Goal: Transaction & Acquisition: Obtain resource

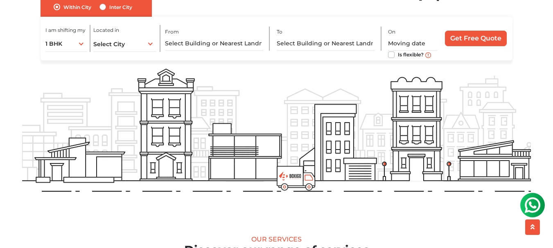
scroll to position [82, 0]
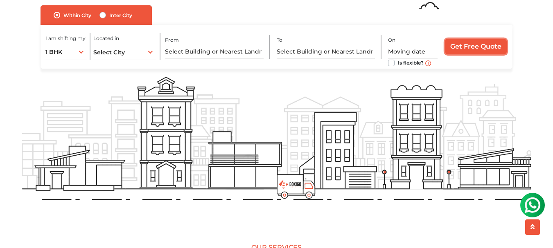
click at [489, 52] on input "Get Free Quote" at bounding box center [476, 47] width 62 height 16
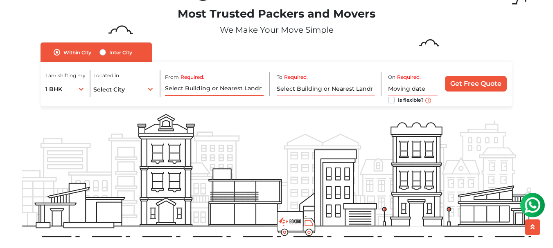
scroll to position [0, 0]
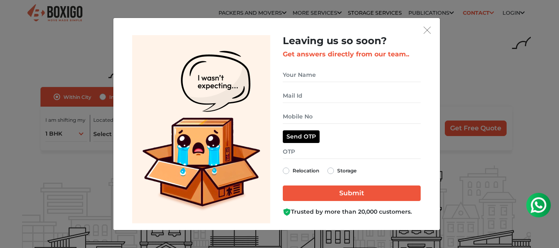
click at [435, 30] on div "Leaving us so soon? Get answers directly from our team.. Relocation Storage" at bounding box center [276, 124] width 326 height 212
click at [430, 31] on img "get free quote dialog" at bounding box center [426, 30] width 7 height 7
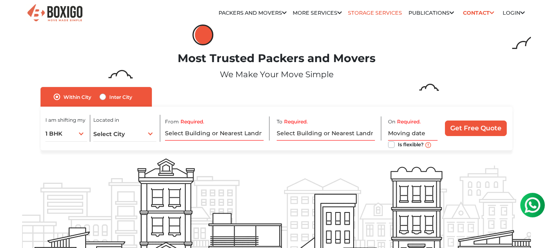
click at [360, 12] on link "Storage Services" at bounding box center [375, 13] width 54 height 6
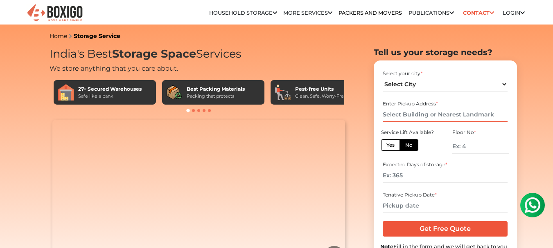
click at [410, 117] on input "text" at bounding box center [444, 115] width 125 height 14
click at [414, 79] on select "Select City Bangalore Bengaluru Bhopal Bhubaneswar Chennai Coimbatore Cuttack D…" at bounding box center [444, 84] width 125 height 14
click at [414, 80] on select "Select City Bangalore Bengaluru Bhopal Bhubaneswar Chennai Coimbatore Cuttack D…" at bounding box center [444, 84] width 125 height 14
select select "[GEOGRAPHIC_DATA]"
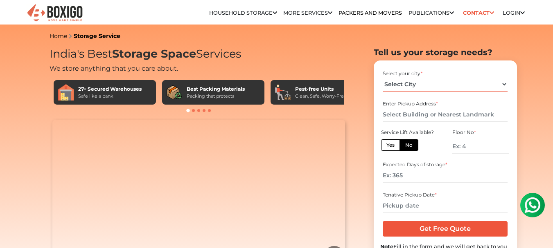
click at [382, 77] on select "Select City Bangalore Bengaluru Bhopal Bhubaneswar Chennai Coimbatore Cuttack D…" at bounding box center [444, 84] width 125 height 14
click at [405, 110] on input "text" at bounding box center [444, 115] width 125 height 14
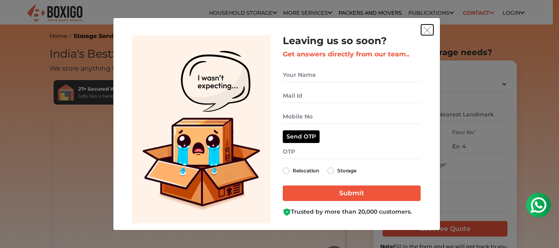
click at [427, 29] on img "get free quote dialog" at bounding box center [426, 30] width 7 height 7
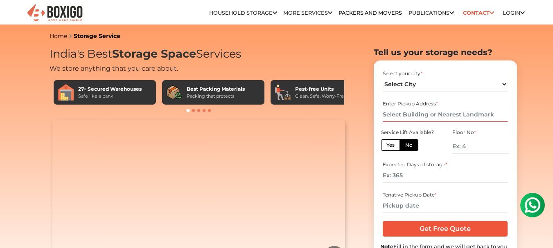
click at [406, 116] on input "text" at bounding box center [444, 115] width 125 height 14
paste input "Vijaya Enclave"
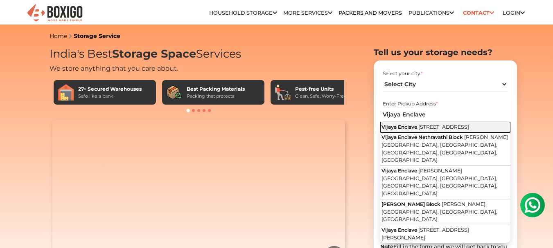
click at [425, 126] on span "[STREET_ADDRESS]" at bounding box center [443, 127] width 51 height 6
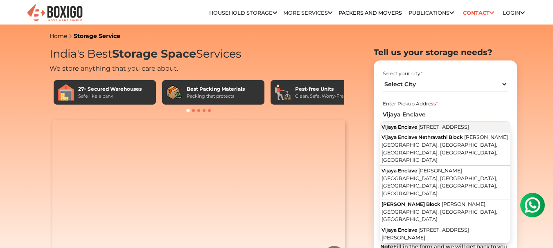
type input "Vijaya Enclave, [STREET_ADDRESS]"
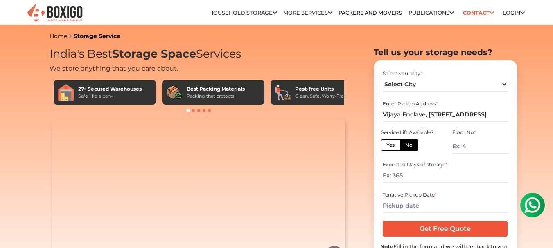
click at [402, 148] on label "No" at bounding box center [408, 144] width 19 height 11
click at [405, 147] on input "No" at bounding box center [407, 144] width 5 height 5
click at [459, 144] on input "number" at bounding box center [480, 146] width 56 height 14
type input "4"
click at [389, 145] on label "Yes" at bounding box center [390, 144] width 19 height 11
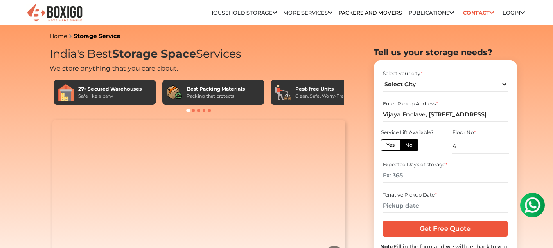
click at [389, 145] on input "Yes" at bounding box center [388, 144] width 5 height 5
radio input "true"
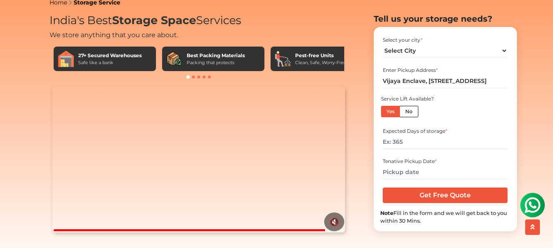
scroll to position [41, 0]
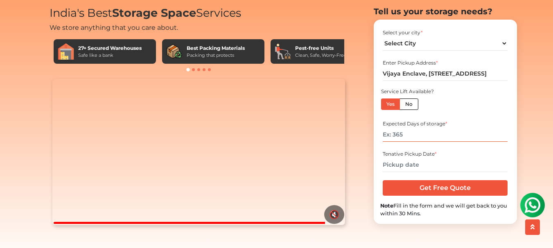
click at [429, 142] on input "number" at bounding box center [444, 135] width 125 height 14
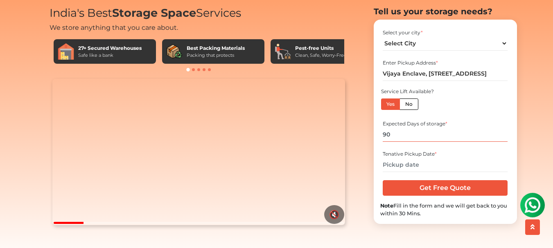
type input "90"
click at [399, 172] on input "text" at bounding box center [444, 165] width 125 height 14
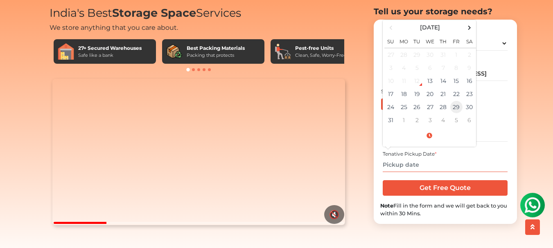
click at [451, 114] on td "29" at bounding box center [455, 107] width 13 height 13
type input "08/29/2025 12:00 AM"
click at [506, 172] on input "08/29/2025 12:00 AM" at bounding box center [444, 165] width 125 height 14
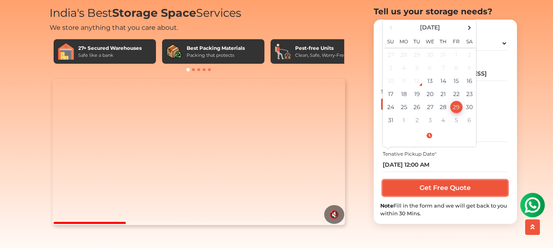
click at [466, 196] on input "Get Free Quote" at bounding box center [444, 188] width 125 height 16
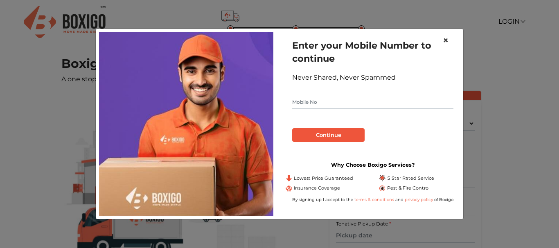
click at [445, 40] on span "×" at bounding box center [446, 40] width 6 height 12
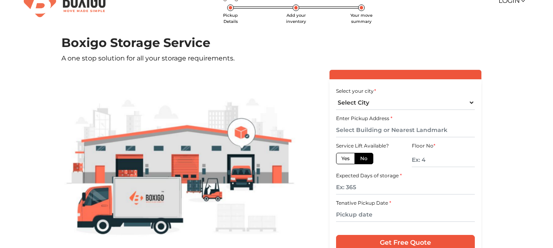
scroll to position [41, 0]
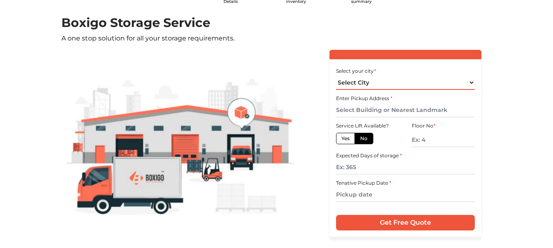
click at [415, 79] on select "Select City [GEOGRAPHIC_DATA] [GEOGRAPHIC_DATA] [GEOGRAPHIC_DATA] [GEOGRAPHIC_D…" at bounding box center [405, 83] width 139 height 14
click at [336, 76] on select "Select City [GEOGRAPHIC_DATA] [GEOGRAPHIC_DATA] [GEOGRAPHIC_DATA] [GEOGRAPHIC_D…" at bounding box center [405, 83] width 139 height 14
click at [386, 84] on select "Select City [GEOGRAPHIC_DATA] [GEOGRAPHIC_DATA] [GEOGRAPHIC_DATA] [GEOGRAPHIC_D…" at bounding box center [405, 83] width 139 height 14
select select "[GEOGRAPHIC_DATA]"
click at [336, 76] on select "Select City [GEOGRAPHIC_DATA] [GEOGRAPHIC_DATA] [GEOGRAPHIC_DATA] [GEOGRAPHIC_D…" at bounding box center [405, 83] width 139 height 14
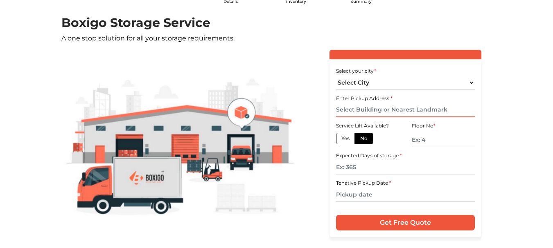
click at [368, 112] on input "text" at bounding box center [405, 110] width 139 height 14
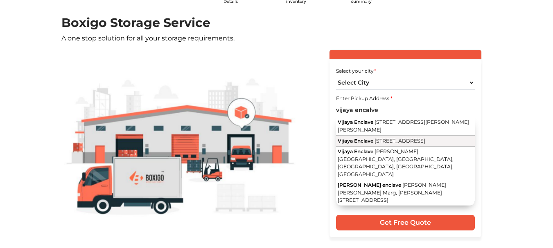
click at [421, 146] on button "Vijaya Enclave [STREET_ADDRESS]" at bounding box center [405, 141] width 139 height 11
type input "Vijaya Enclave, [STREET_ADDRESS]"
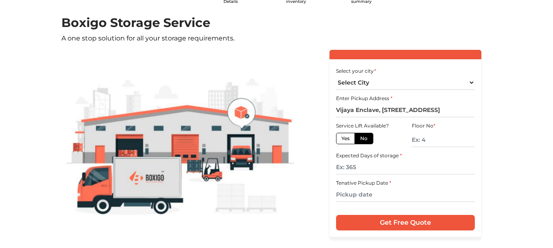
click at [353, 138] on label "Yes" at bounding box center [345, 138] width 19 height 11
click at [346, 138] on input "Yes" at bounding box center [343, 137] width 5 height 5
radio input "true"
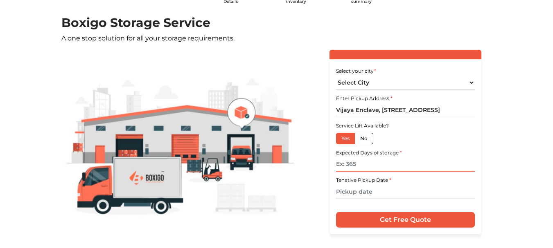
click at [366, 166] on input "text" at bounding box center [405, 164] width 139 height 14
type input "90"
click at [374, 186] on input "text" at bounding box center [405, 192] width 139 height 14
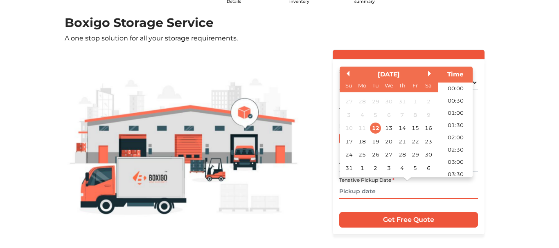
scroll to position [216, 0]
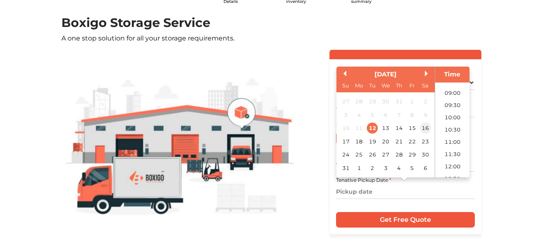
click at [420, 133] on div "10 11 12 13 14 15 16" at bounding box center [385, 128] width 93 height 13
click at [422, 133] on div "10 11 12 13 14 15 16" at bounding box center [385, 128] width 93 height 13
click at [440, 131] on li "10:30" at bounding box center [452, 130] width 35 height 12
type input "[DATE] 10:30 AM"
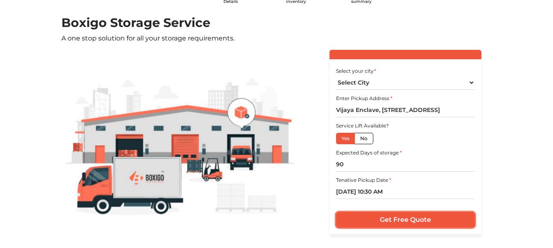
click at [391, 214] on input "Get Free Quote" at bounding box center [405, 220] width 139 height 16
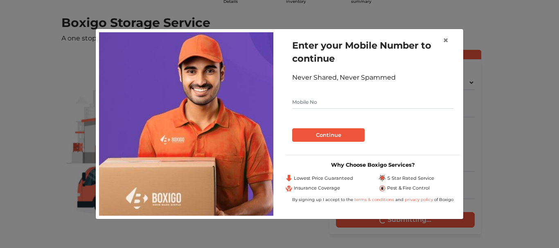
click at [351, 108] on input "text" at bounding box center [372, 102] width 161 height 13
type input "9773587491"
click at [338, 133] on button "Continue" at bounding box center [328, 135] width 72 height 14
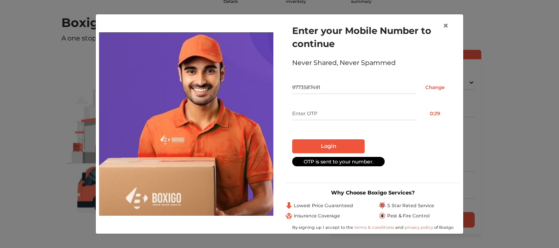
click at [318, 113] on input "text" at bounding box center [354, 113] width 124 height 13
type input "4524"
click at [332, 138] on div "Login" at bounding box center [372, 143] width 161 height 20
click at [330, 141] on button "Login" at bounding box center [328, 146] width 72 height 14
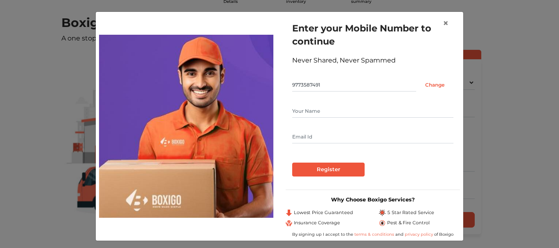
click at [329, 117] on input "text" at bounding box center [372, 111] width 161 height 13
type input "[PERSON_NAME]"
type input "[EMAIL_ADDRESS][DOMAIN_NAME]"
click at [324, 178] on div "Enter your Mobile Number to continue Never Shared, Never Spammed 9773587491 Cha…" at bounding box center [372, 99] width 174 height 168
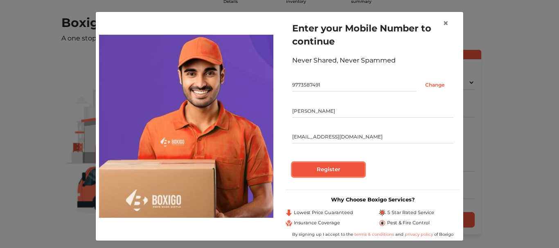
click at [326, 173] on input "Register" at bounding box center [328, 170] width 72 height 14
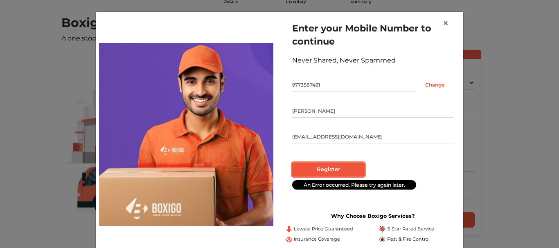
click at [339, 165] on input "Register" at bounding box center [328, 170] width 72 height 14
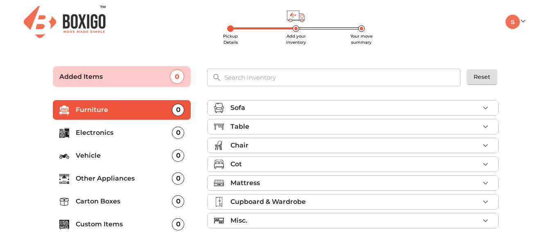
click at [389, 80] on input "text" at bounding box center [342, 78] width 247 height 18
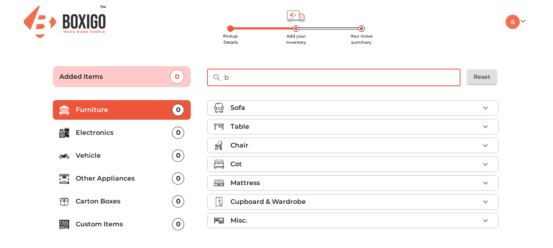
click at [389, 80] on input "b" at bounding box center [342, 78] width 247 height 18
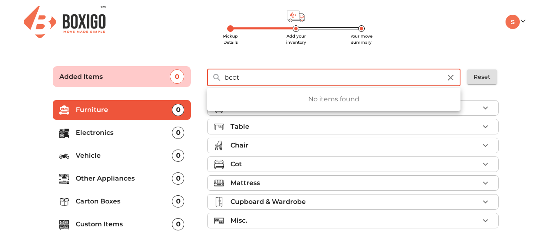
click at [225, 83] on button "button" at bounding box center [217, 78] width 20 height 20
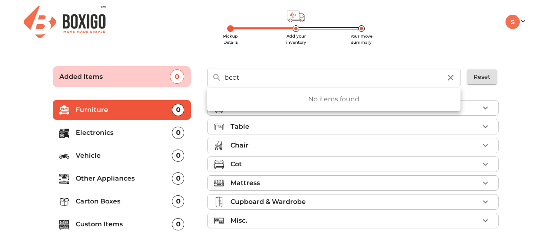
click at [228, 83] on input "bcot" at bounding box center [332, 78] width 227 height 18
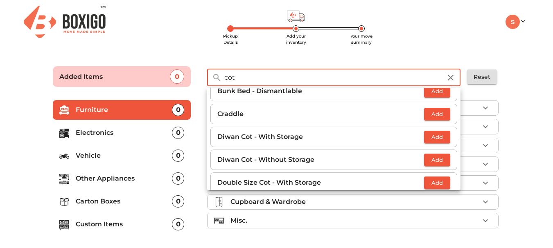
scroll to position [82, 0]
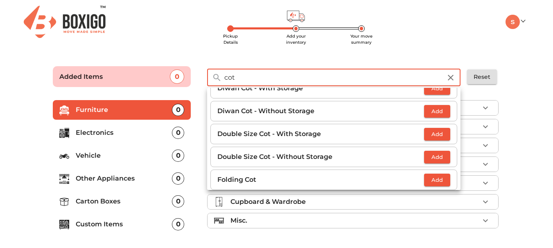
click at [361, 140] on li "Double Size Cot - With Storage Add" at bounding box center [333, 134] width 247 height 20
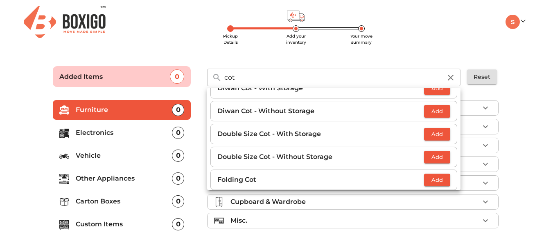
click at [434, 138] on span "Add" at bounding box center [437, 134] width 18 height 9
click at [438, 136] on button "button" at bounding box center [444, 134] width 12 height 12
click at [386, 52] on div "Pickup Details Add your inventory Your move summary My Moves My Profile Make Es…" at bounding box center [276, 140] width 553 height 280
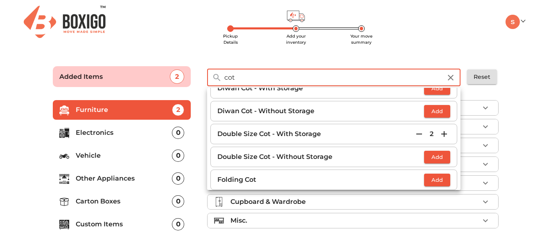
drag, startPoint x: 285, startPoint y: 83, endPoint x: 278, endPoint y: 2, distance: 81.2
click at [228, 77] on input "cot" at bounding box center [332, 78] width 227 height 18
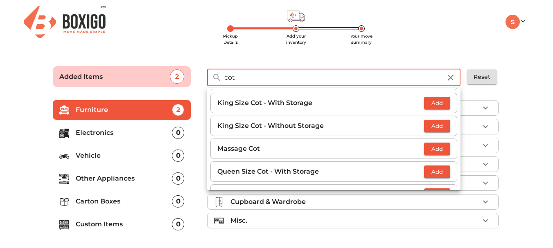
scroll to position [245, 0]
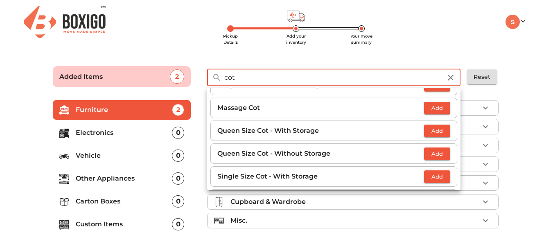
click at [428, 133] on span "Add" at bounding box center [437, 130] width 18 height 9
type input "c"
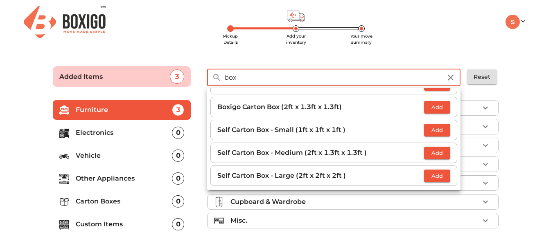
scroll to position [156, 0]
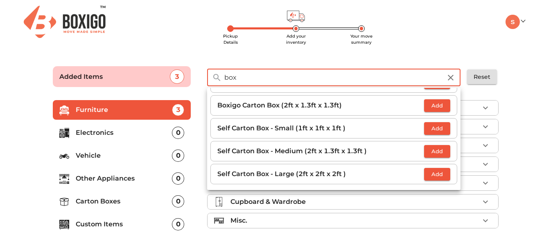
type input "box"
click at [429, 109] on span "Add" at bounding box center [437, 105] width 18 height 9
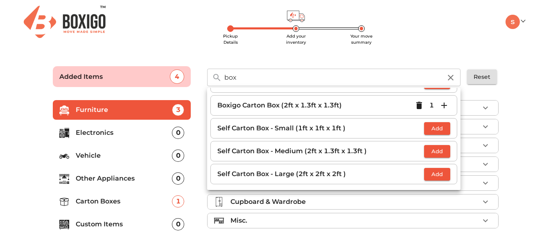
click at [439, 106] on icon "button" at bounding box center [444, 106] width 10 height 10
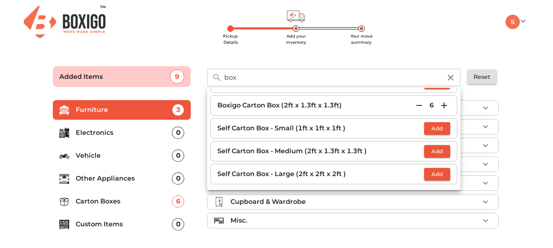
click at [439, 106] on icon "button" at bounding box center [444, 106] width 10 height 10
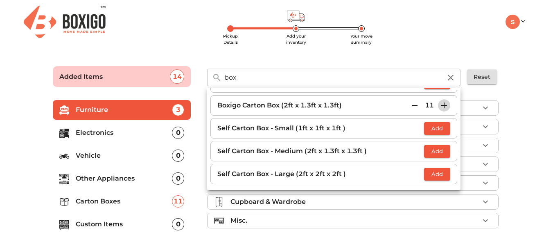
click at [439, 106] on icon "button" at bounding box center [444, 106] width 10 height 10
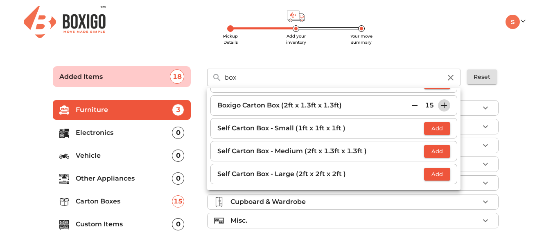
click at [439, 106] on icon "button" at bounding box center [444, 106] width 10 height 10
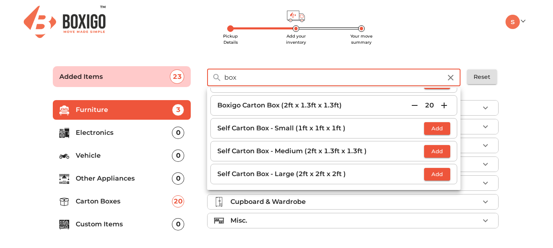
drag, startPoint x: 231, startPoint y: 77, endPoint x: 219, endPoint y: 79, distance: 12.4
click at [219, 79] on div "box ​" at bounding box center [333, 78] width 253 height 18
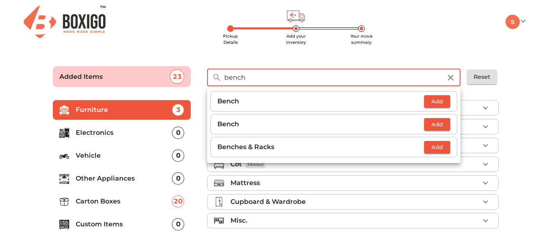
type input "bench"
click at [251, 99] on p "Bench" at bounding box center [320, 102] width 207 height 10
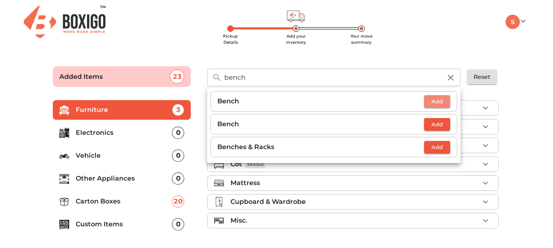
click at [443, 106] on span "Add" at bounding box center [437, 101] width 18 height 9
click at [362, 62] on div "bench ​ Bench 1 Bench Add Benches & Racks Add Reset" at bounding box center [353, 74] width 309 height 34
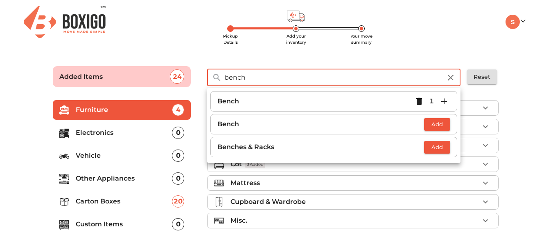
drag, startPoint x: 256, startPoint y: 77, endPoint x: 224, endPoint y: 85, distance: 32.7
click at [224, 85] on input "bench" at bounding box center [332, 78] width 227 height 18
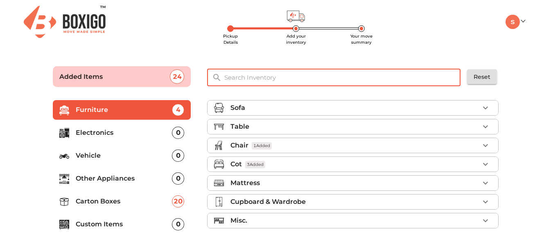
click at [247, 80] on input "text" at bounding box center [342, 78] width 247 height 18
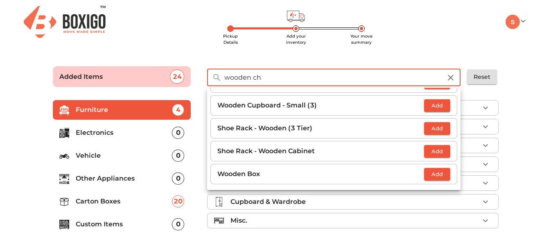
scroll to position [0, 0]
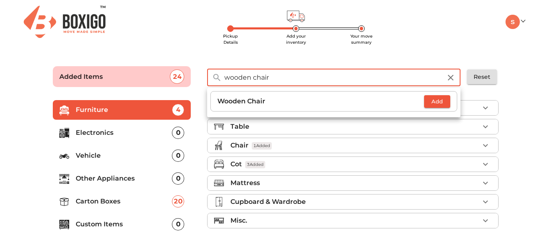
type input "wooden chair"
click at [438, 99] on span "Add" at bounding box center [437, 101] width 18 height 9
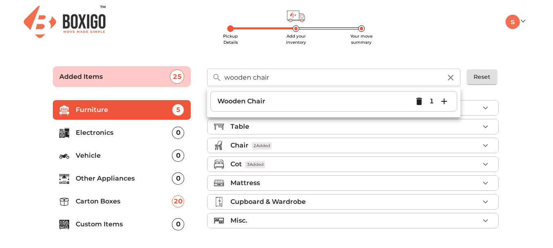
click at [443, 103] on icon "button" at bounding box center [444, 102] width 10 height 10
click at [421, 101] on icon "button" at bounding box center [419, 102] width 10 height 10
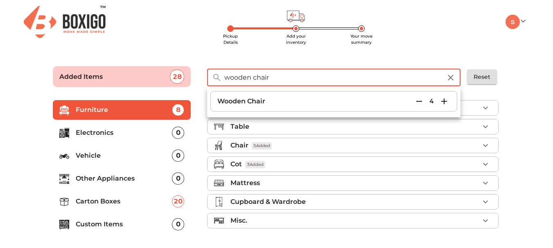
drag, startPoint x: 274, startPoint y: 83, endPoint x: 207, endPoint y: 83, distance: 66.7
click at [207, 83] on div "wooden chair ​" at bounding box center [333, 78] width 253 height 18
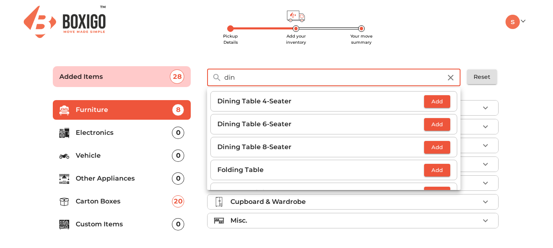
type input "din"
click at [437, 107] on button "Add" at bounding box center [437, 101] width 26 height 13
drag, startPoint x: 256, startPoint y: 75, endPoint x: 217, endPoint y: 77, distance: 38.9
click at [217, 77] on div "din ​" at bounding box center [333, 78] width 253 height 18
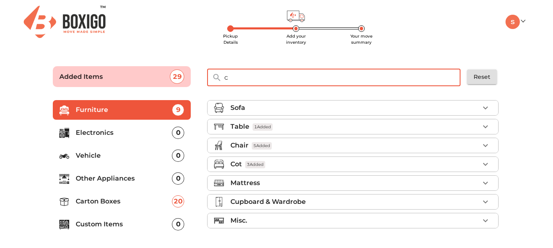
click at [262, 79] on input "c" at bounding box center [342, 78] width 247 height 18
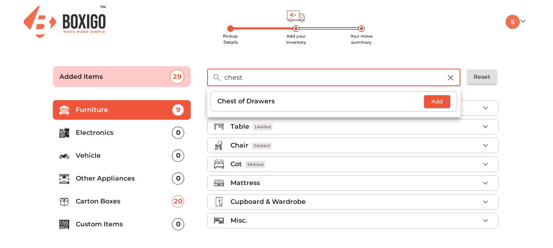
type input "chest"
click at [273, 106] on p "Chest of Drawers" at bounding box center [320, 102] width 207 height 10
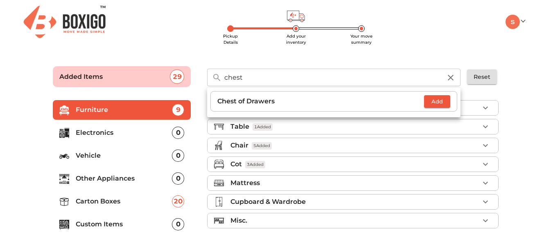
click at [446, 112] on ul "Chest of Drawers Add" at bounding box center [333, 102] width 247 height 29
click at [436, 105] on span "Add" at bounding box center [437, 101] width 18 height 9
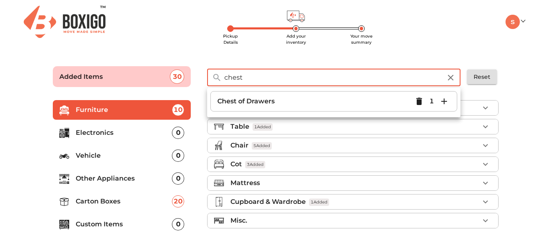
drag, startPoint x: 310, startPoint y: 82, endPoint x: 220, endPoint y: 80, distance: 90.0
click at [220, 80] on div "chest ​" at bounding box center [333, 78] width 253 height 18
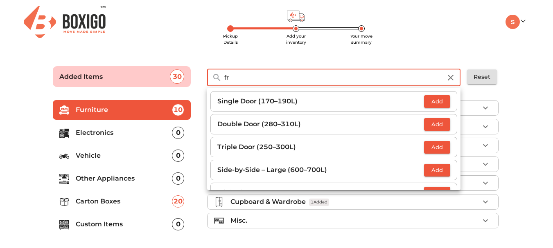
type input "f"
type input "ref"
click at [433, 121] on span "Add" at bounding box center [437, 124] width 18 height 9
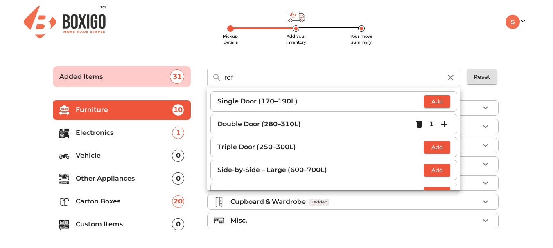
click at [259, 83] on input "ref" at bounding box center [332, 78] width 227 height 18
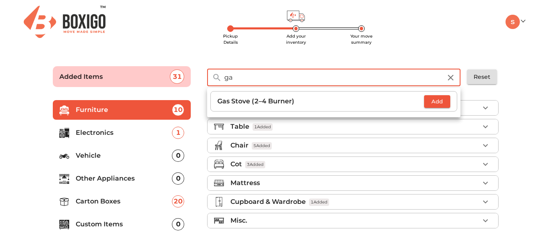
type input "g"
type input "cylin"
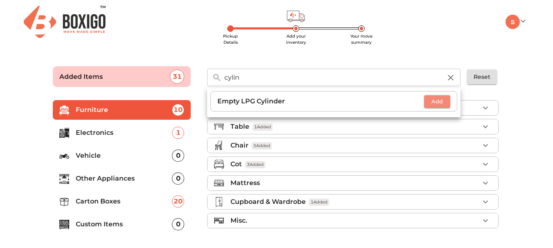
click at [440, 101] on span "Add" at bounding box center [437, 101] width 18 height 9
click at [441, 105] on icon "button" at bounding box center [444, 102] width 10 height 10
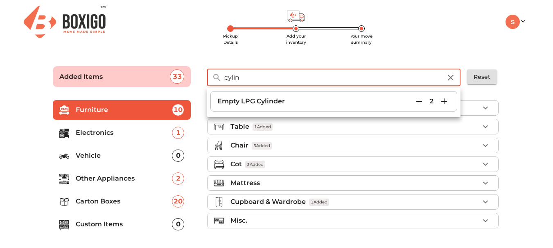
drag, startPoint x: 299, startPoint y: 77, endPoint x: 224, endPoint y: 72, distance: 75.4
click at [224, 72] on div "cylin ​" at bounding box center [333, 78] width 253 height 18
type input "gas"
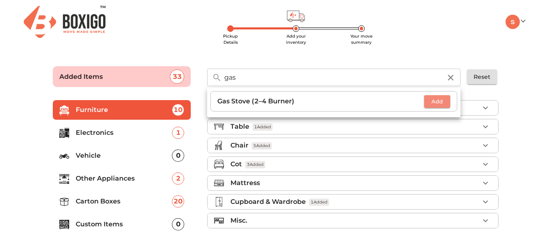
click at [429, 101] on span "Add" at bounding box center [437, 101] width 18 height 9
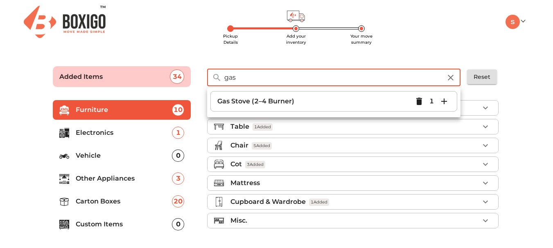
drag, startPoint x: 249, startPoint y: 73, endPoint x: 222, endPoint y: 76, distance: 26.8
click at [222, 76] on div "gas ​" at bounding box center [333, 78] width 253 height 18
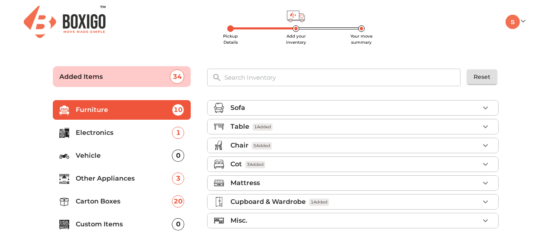
click at [243, 68] on div "​" at bounding box center [333, 76] width 253 height 22
click at [240, 72] on input "text" at bounding box center [342, 78] width 247 height 18
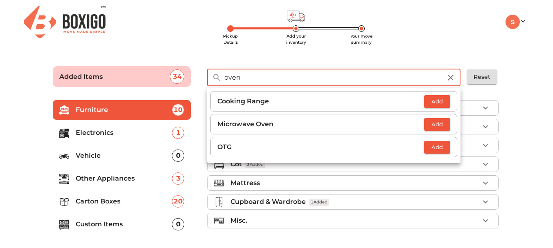
type input "oven"
click at [431, 124] on span "Add" at bounding box center [437, 124] width 18 height 9
drag, startPoint x: 237, startPoint y: 79, endPoint x: 230, endPoint y: 79, distance: 7.0
click at [221, 80] on div "oven ​" at bounding box center [333, 78] width 253 height 18
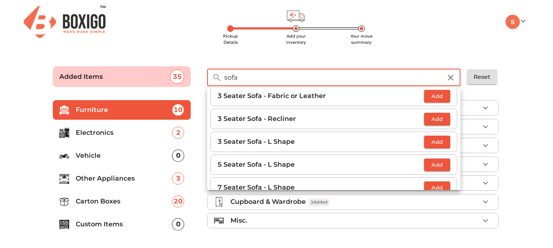
scroll to position [164, 0]
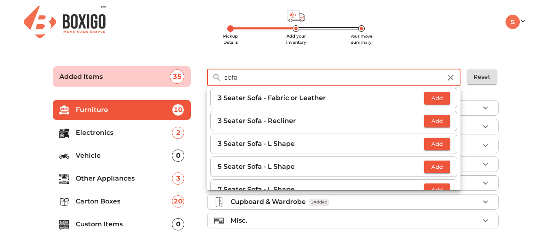
type input "sofa"
click at [428, 166] on span "Add" at bounding box center [437, 166] width 18 height 9
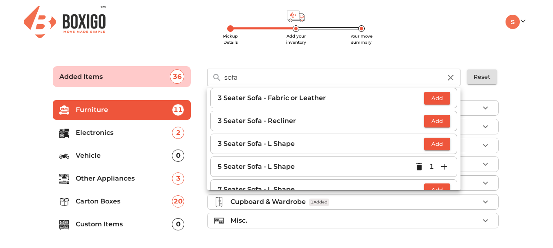
click at [243, 74] on input "sofa" at bounding box center [332, 78] width 227 height 18
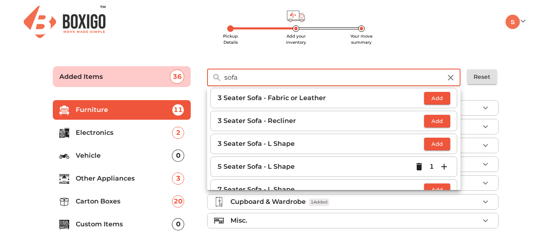
scroll to position [204, 0]
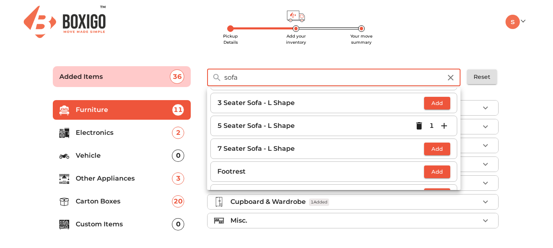
click at [417, 126] on icon "button" at bounding box center [419, 125] width 6 height 7
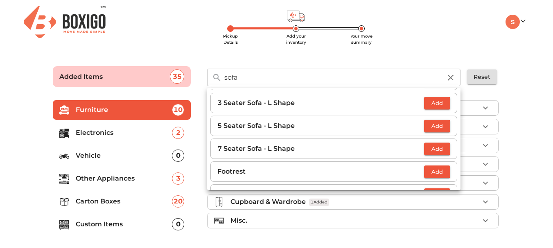
click at [429, 148] on span "Add" at bounding box center [437, 148] width 18 height 9
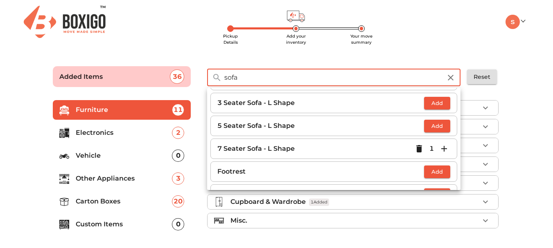
drag, startPoint x: 233, startPoint y: 80, endPoint x: 224, endPoint y: 80, distance: 8.6
click at [224, 80] on div "sofa ​" at bounding box center [333, 78] width 253 height 18
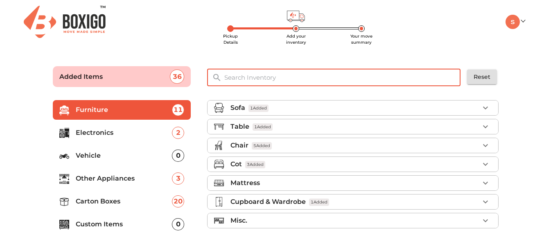
click at [269, 73] on input "text" at bounding box center [342, 78] width 247 height 18
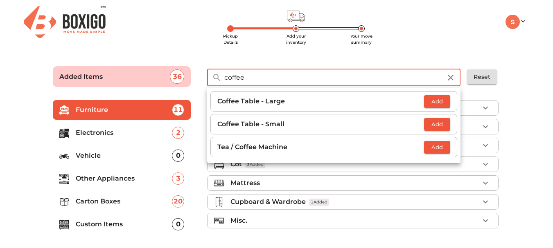
type input "coffee"
click at [437, 126] on span "Add" at bounding box center [437, 124] width 18 height 9
drag, startPoint x: 266, startPoint y: 78, endPoint x: 218, endPoint y: 82, distance: 48.8
click at [218, 82] on div "coffee ​" at bounding box center [333, 78] width 253 height 18
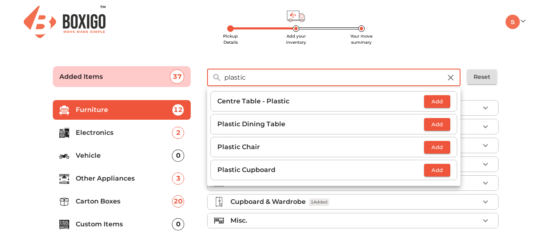
type input "plastic"
click at [425, 105] on button "Add" at bounding box center [437, 101] width 26 height 13
drag, startPoint x: 283, startPoint y: 80, endPoint x: 221, endPoint y: 76, distance: 61.9
click at [221, 76] on div "plastic ​" at bounding box center [333, 78] width 253 height 18
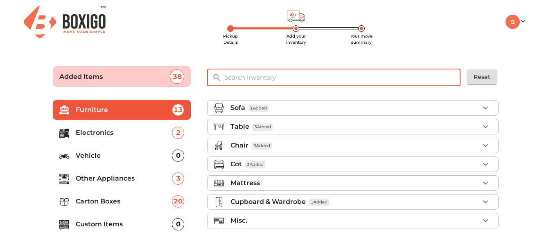
click at [234, 76] on input "text" at bounding box center [342, 78] width 247 height 18
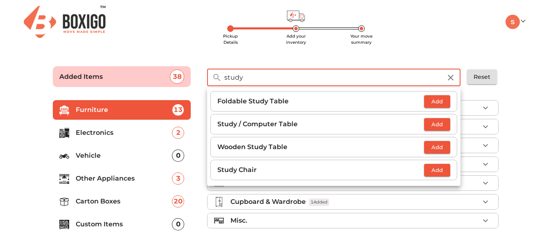
type input "study"
click at [432, 130] on button "Add" at bounding box center [437, 124] width 26 height 13
drag, startPoint x: 264, startPoint y: 85, endPoint x: 215, endPoint y: 79, distance: 49.1
click at [215, 79] on div "study ​" at bounding box center [333, 78] width 253 height 18
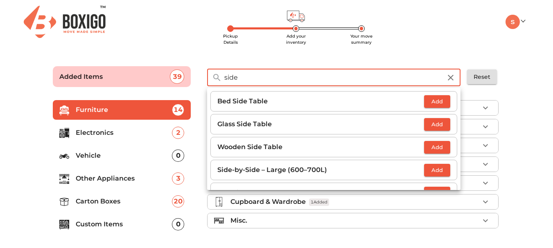
type input "side"
click at [429, 106] on span "Add" at bounding box center [437, 101] width 18 height 9
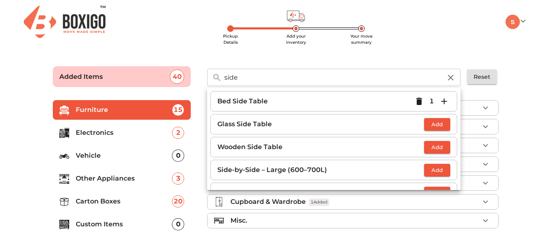
click at [270, 79] on input "side" at bounding box center [332, 78] width 227 height 18
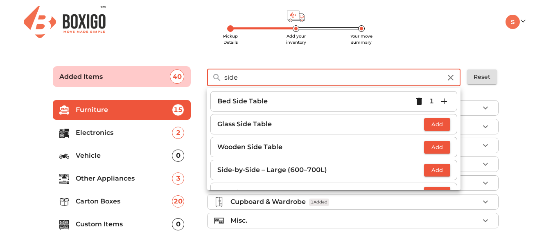
click at [270, 79] on input "side" at bounding box center [332, 78] width 227 height 18
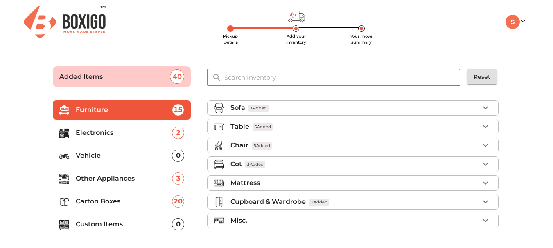
click at [248, 72] on input "text" at bounding box center [342, 78] width 247 height 18
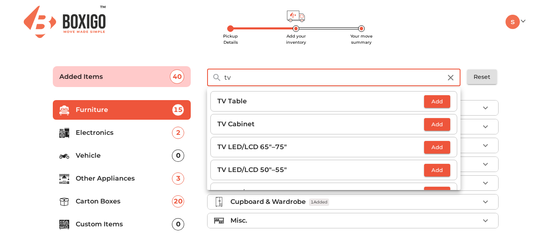
click at [248, 72] on input "tv" at bounding box center [332, 78] width 227 height 18
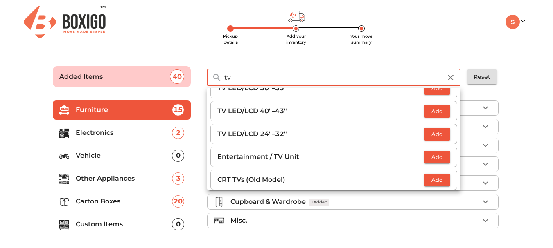
scroll to position [41, 0]
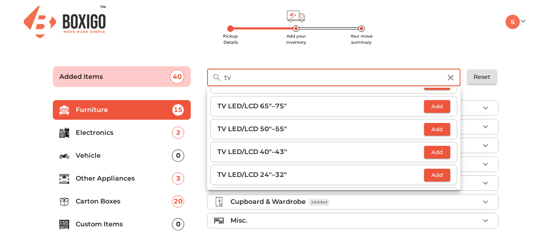
type input "tv"
click at [436, 132] on span "Add" at bounding box center [437, 129] width 18 height 9
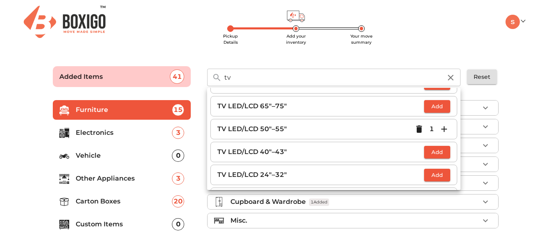
click at [247, 81] on input "tv" at bounding box center [332, 78] width 227 height 18
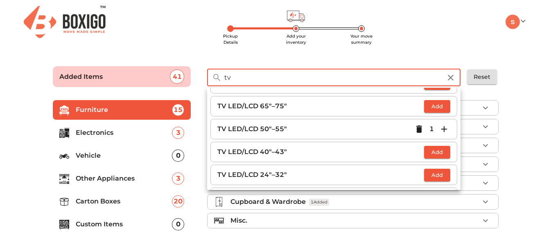
click at [247, 81] on input "tv" at bounding box center [332, 78] width 227 height 18
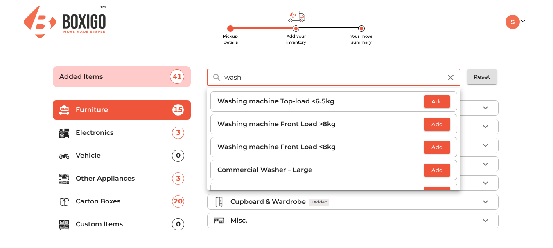
type input "wash"
click at [428, 124] on span "Add" at bounding box center [437, 124] width 18 height 9
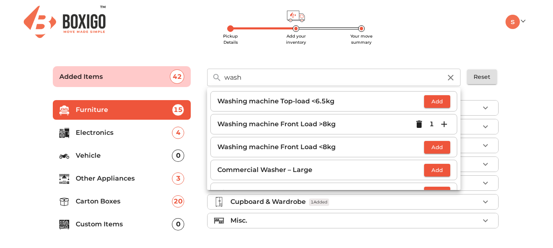
click at [453, 26] on ul "My Moves My Profile Make Estimate LOGOUT" at bounding box center [488, 22] width 72 height 14
click at [448, 78] on icon "button" at bounding box center [450, 78] width 10 height 10
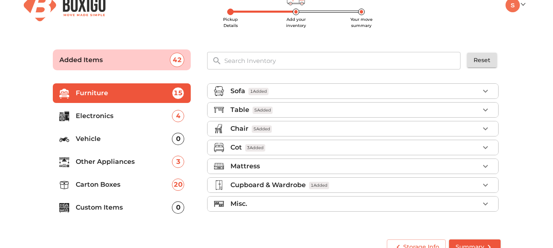
scroll to position [31, 0]
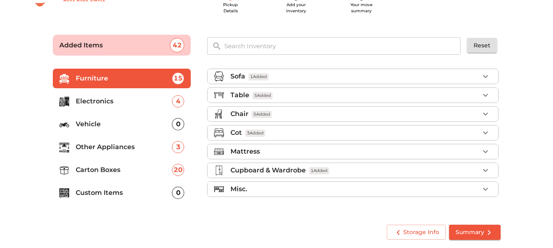
click at [274, 38] on input "text" at bounding box center [342, 46] width 247 height 18
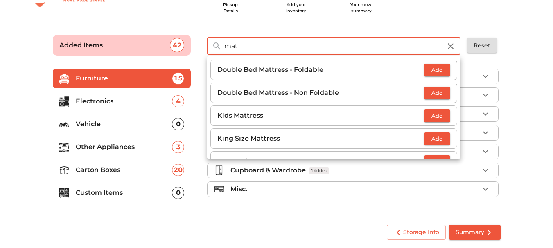
type input "mat"
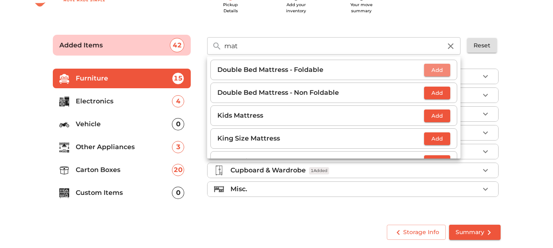
click at [428, 70] on span "Add" at bounding box center [437, 69] width 18 height 9
click at [439, 70] on icon "button" at bounding box center [444, 70] width 10 height 10
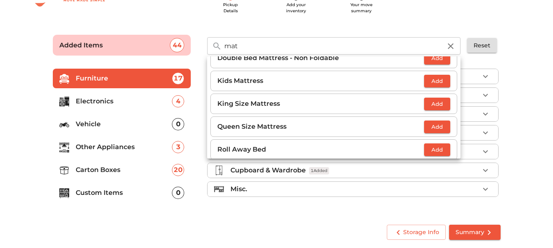
scroll to position [82, 0]
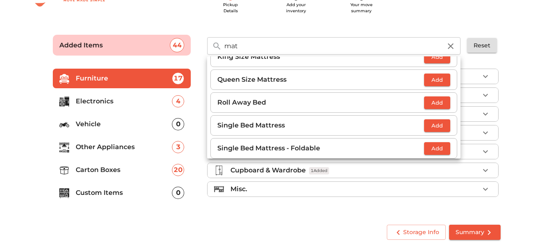
click at [437, 128] on span "Add" at bounding box center [437, 125] width 18 height 9
click at [447, 46] on icon "button" at bounding box center [450, 46] width 10 height 10
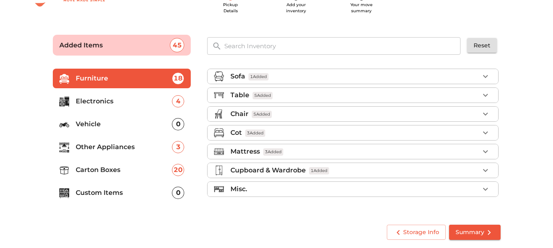
click at [489, 231] on icon "submit" at bounding box center [489, 233] width 10 height 10
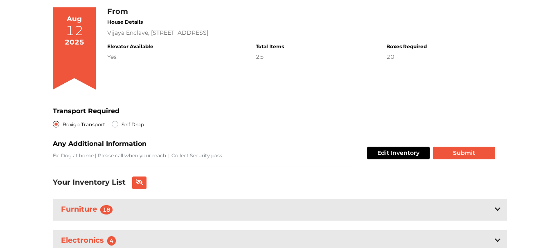
scroll to position [163, 0]
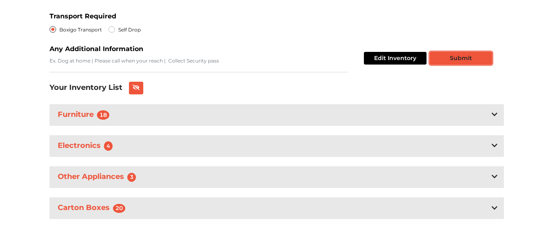
click at [465, 55] on button "Submit" at bounding box center [460, 58] width 62 height 13
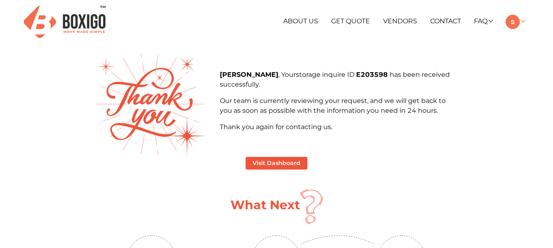
click at [519, 20] on link at bounding box center [514, 21] width 19 height 8
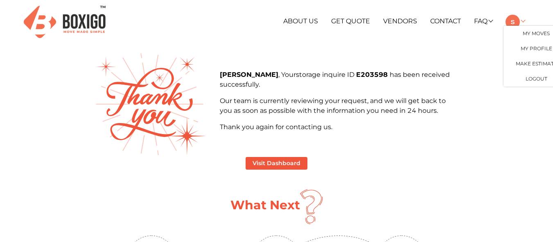
click at [521, 20] on link at bounding box center [514, 21] width 19 height 8
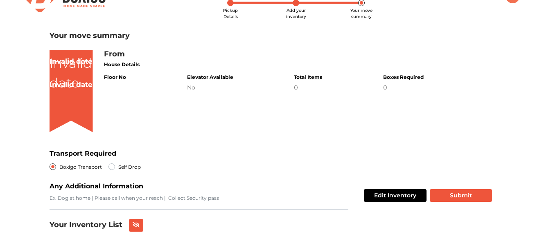
scroll to position [39, 0]
